Goal: Communication & Community: Answer question/provide support

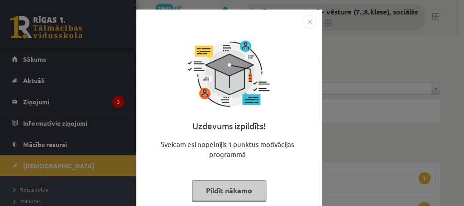
click at [215, 188] on button "Pildīt nākamo" at bounding box center [229, 190] width 74 height 21
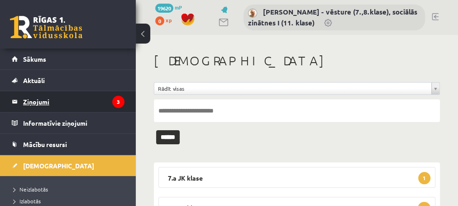
click at [40, 100] on legend "Ziņojumi 3" at bounding box center [73, 101] width 101 height 21
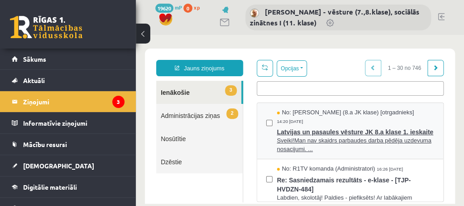
click at [298, 136] on span "Latvijas un pasaules vēsture JK 8.a klase 1. ieskaite" at bounding box center [355, 130] width 157 height 11
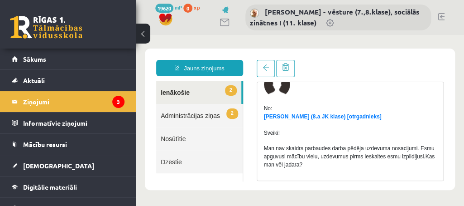
scroll to position [85, 0]
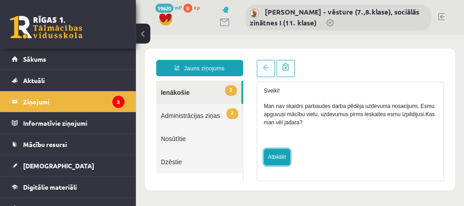
click at [278, 158] on link "Atbildēt" at bounding box center [277, 157] width 26 height 16
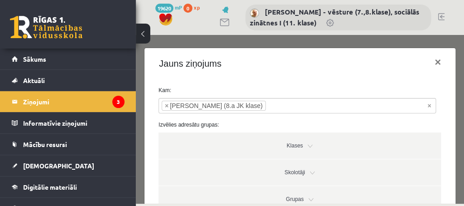
type input "**********"
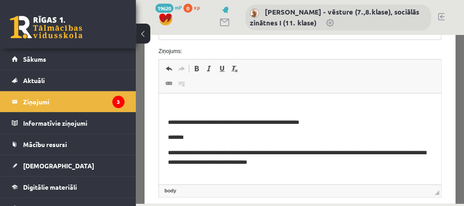
scroll to position [257, 0]
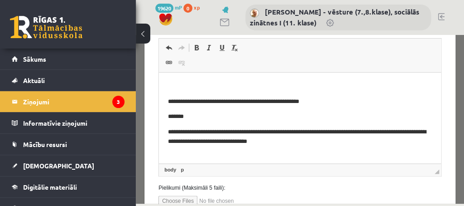
click at [180, 84] on p "Editor, wiswyg-editor-47024784030920-1758203846-907" at bounding box center [300, 87] width 264 height 10
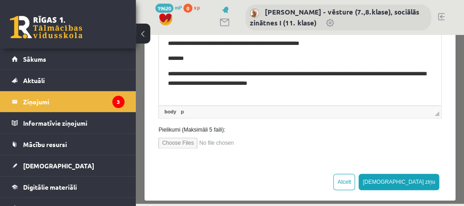
scroll to position [322, 0]
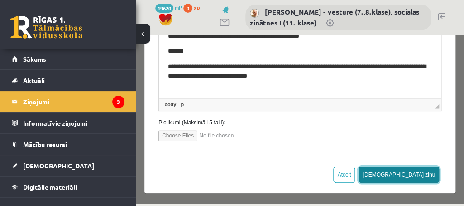
click at [411, 172] on button "[DEMOGRAPHIC_DATA] ziņu" at bounding box center [399, 174] width 81 height 16
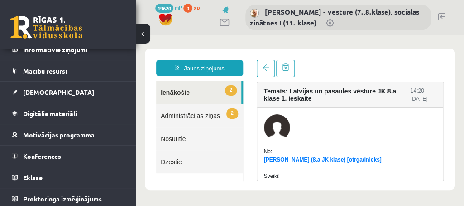
scroll to position [76, 0]
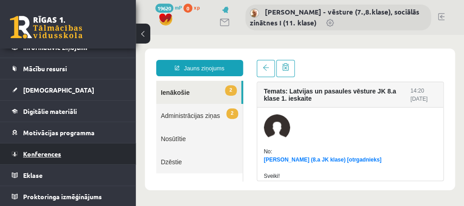
click at [44, 152] on span "Konferences" at bounding box center [42, 153] width 38 height 8
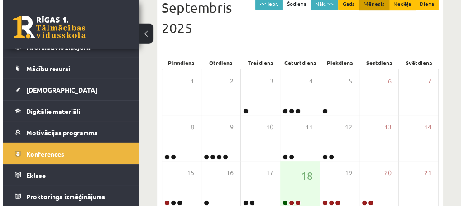
scroll to position [147, 0]
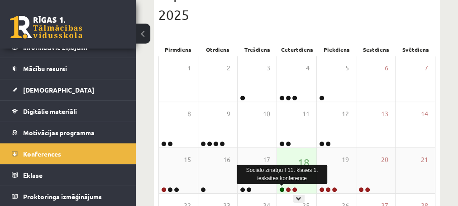
click at [281, 188] on link at bounding box center [281, 189] width 5 height 5
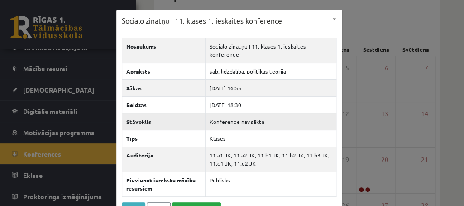
scroll to position [37, 0]
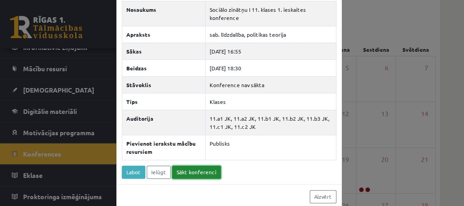
click at [188, 171] on link "Sākt konferenci" at bounding box center [196, 171] width 49 height 13
